Goal: Check status: Check status

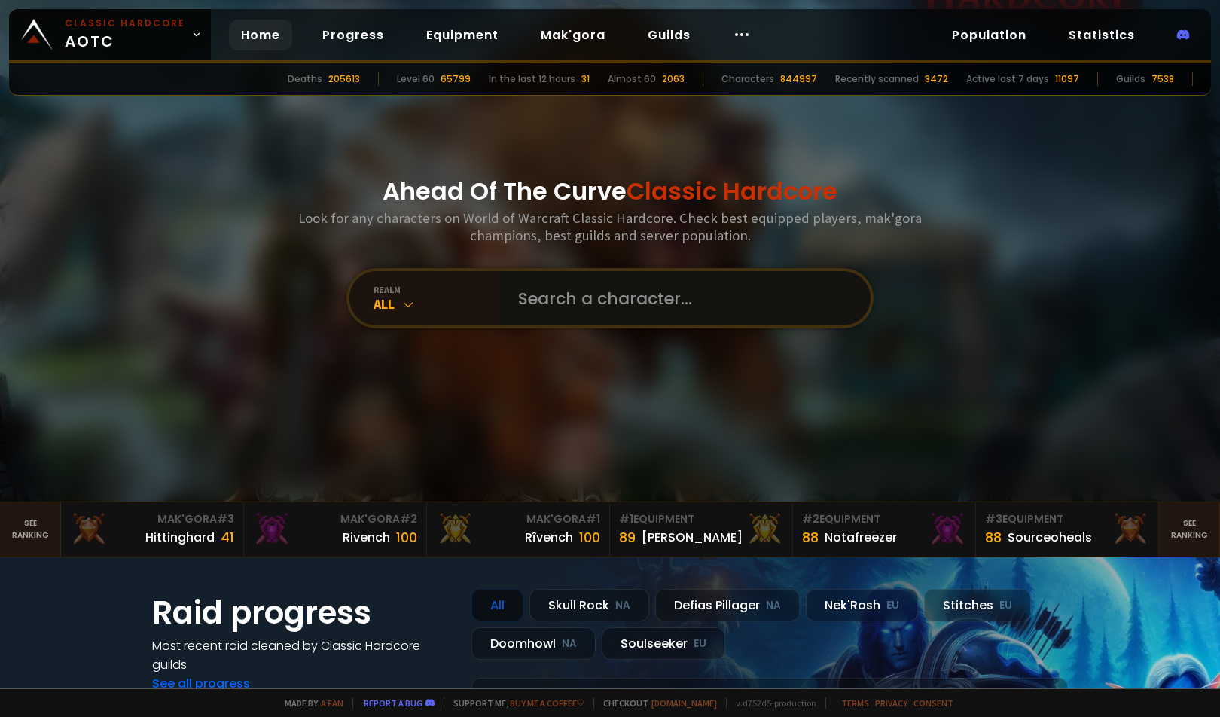
click at [637, 299] on input "text" at bounding box center [681, 298] width 344 height 54
type input "domevoli"
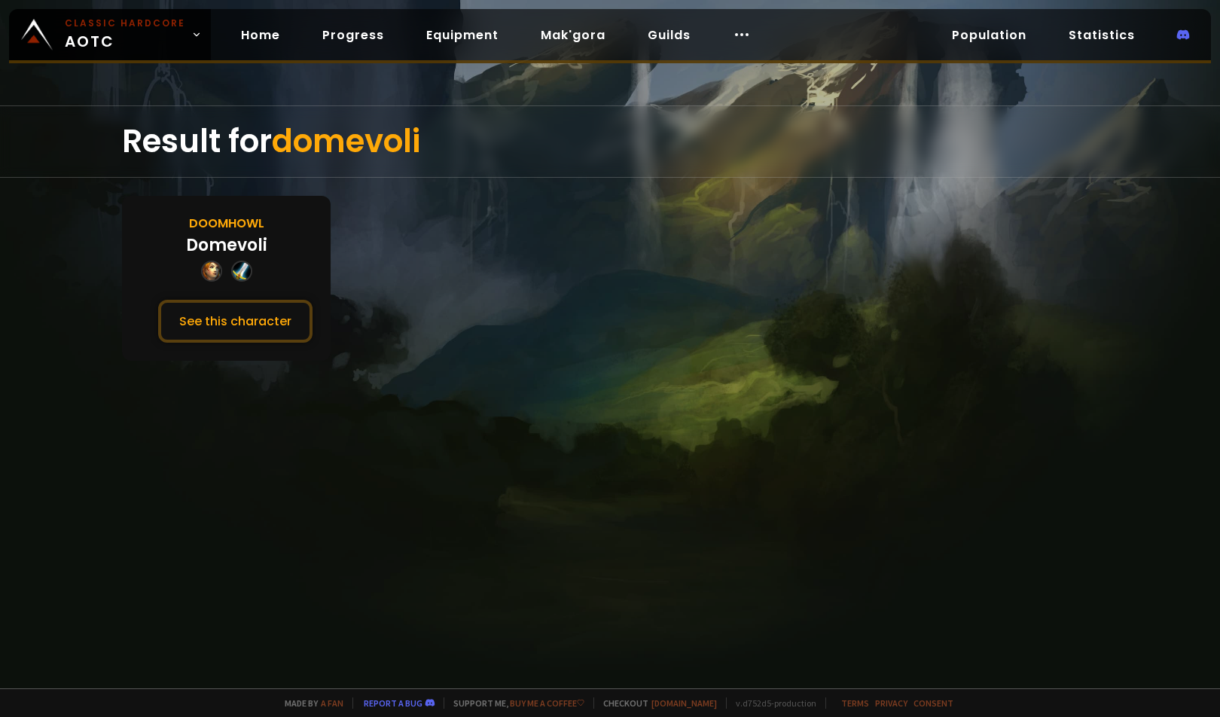
click at [259, 209] on div "Doomhowl Domevoli See this character" at bounding box center [226, 278] width 209 height 165
click at [271, 322] on button "See this character" at bounding box center [235, 321] width 154 height 43
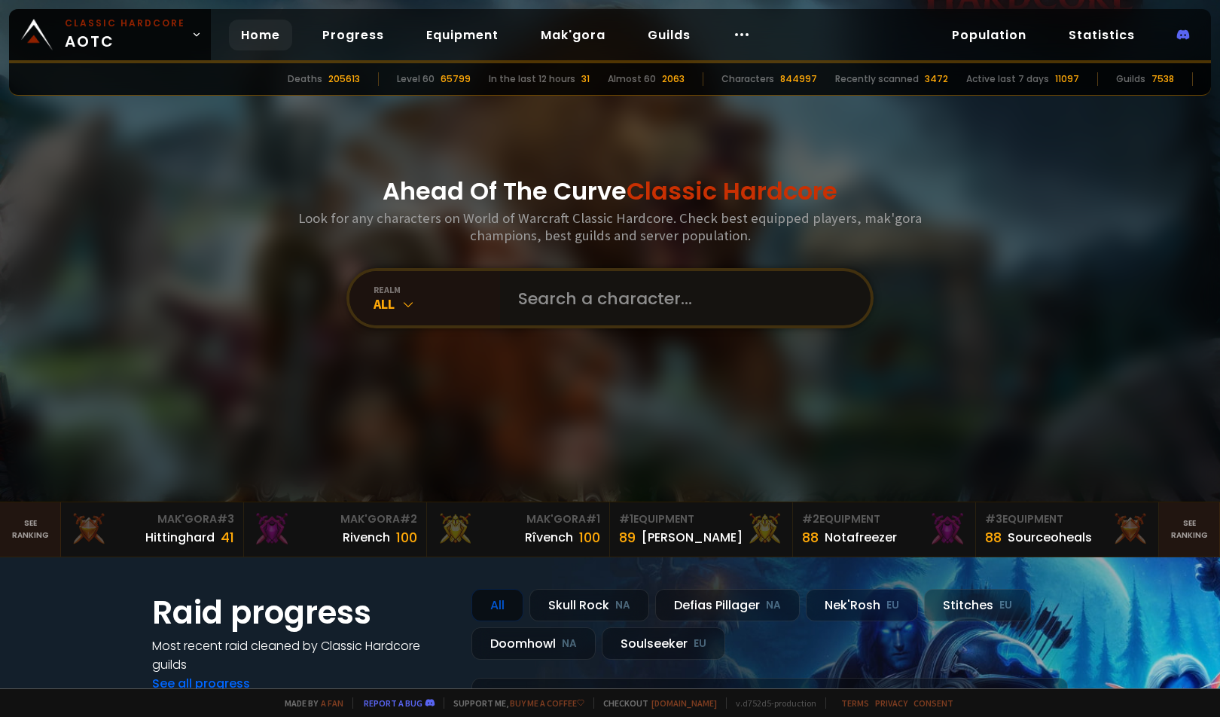
click at [616, 286] on input "text" at bounding box center [681, 298] width 344 height 54
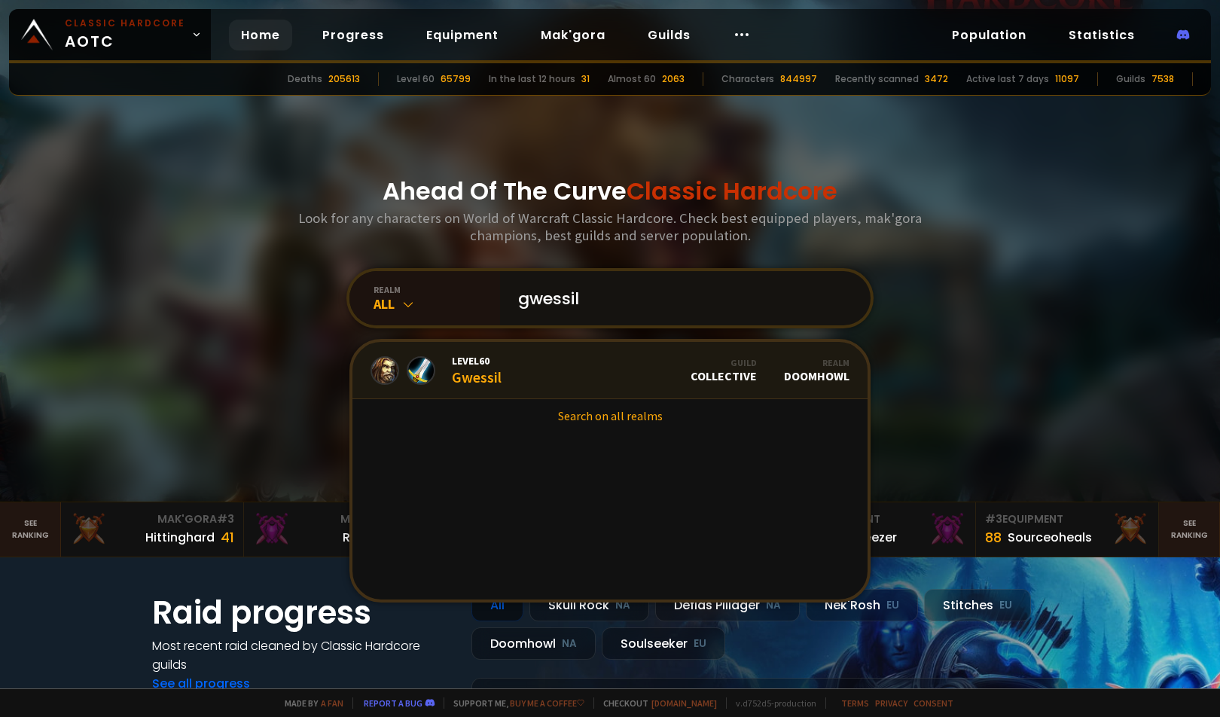
type input "gwessil"
click at [534, 372] on link "Level 60 Gwessil Guild Collective Realm Doomhowl" at bounding box center [610, 370] width 515 height 57
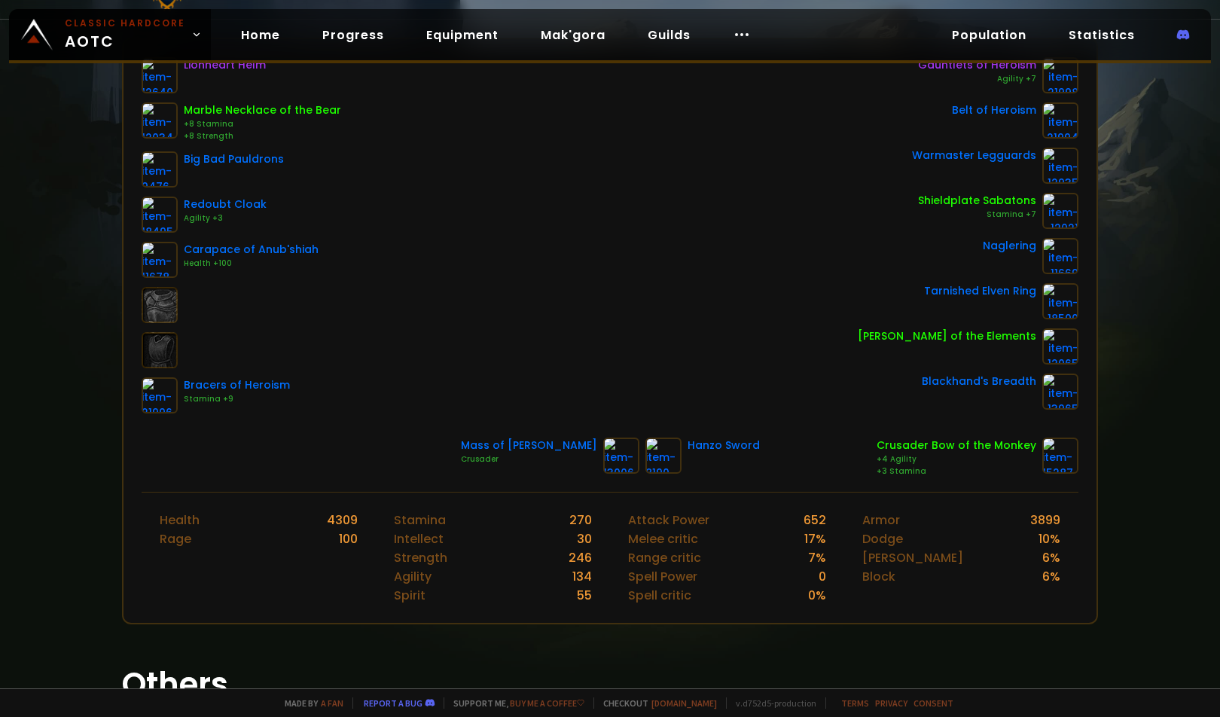
scroll to position [179, 0]
